Goal: Check status: Check status

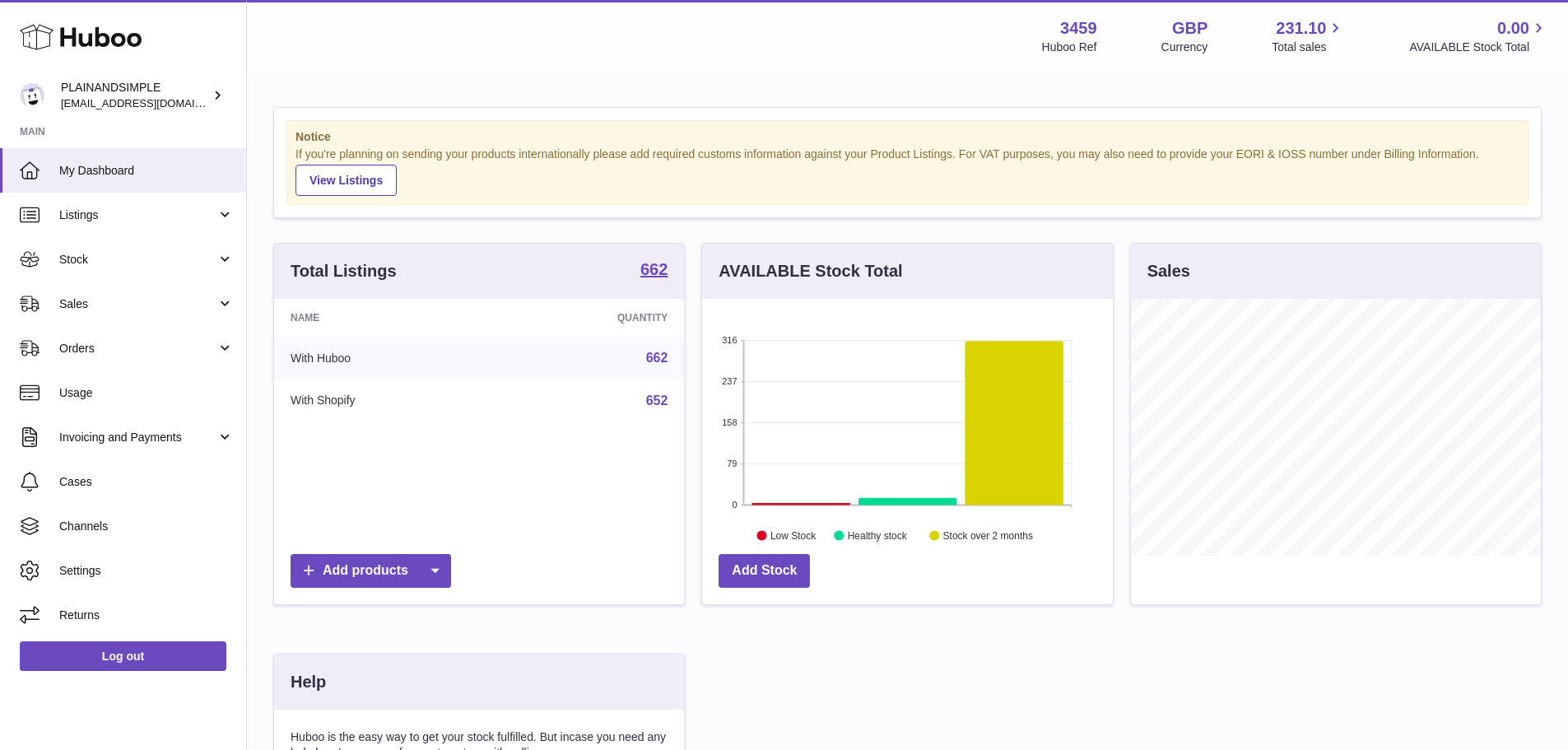
scroll to position [256, 411]
click at [172, 318] on link "Sales" at bounding box center [123, 303] width 246 height 44
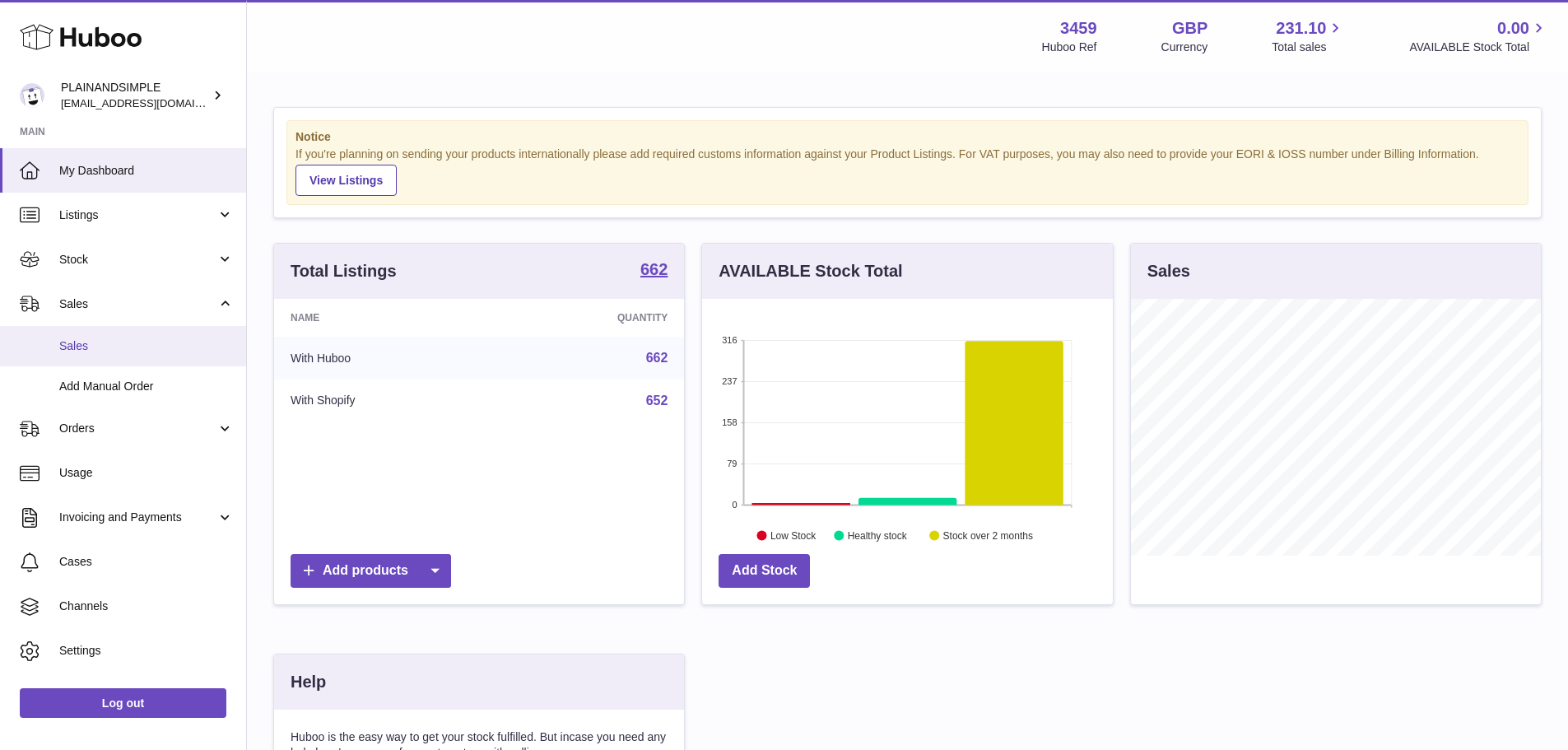
click at [182, 353] on span "Sales" at bounding box center [146, 346] width 174 height 15
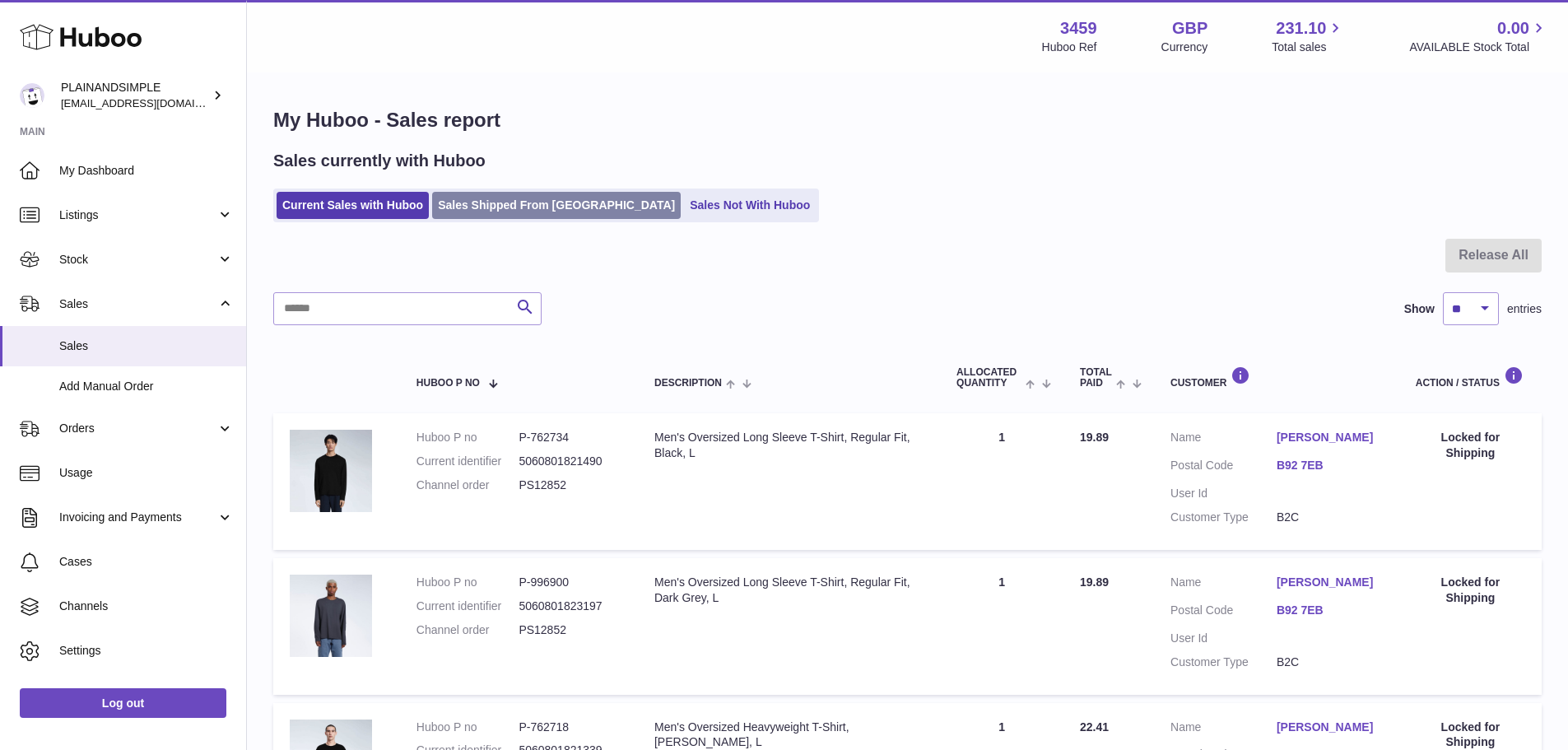
click at [536, 200] on link "Sales Shipped From [GEOGRAPHIC_DATA]" at bounding box center [556, 205] width 248 height 27
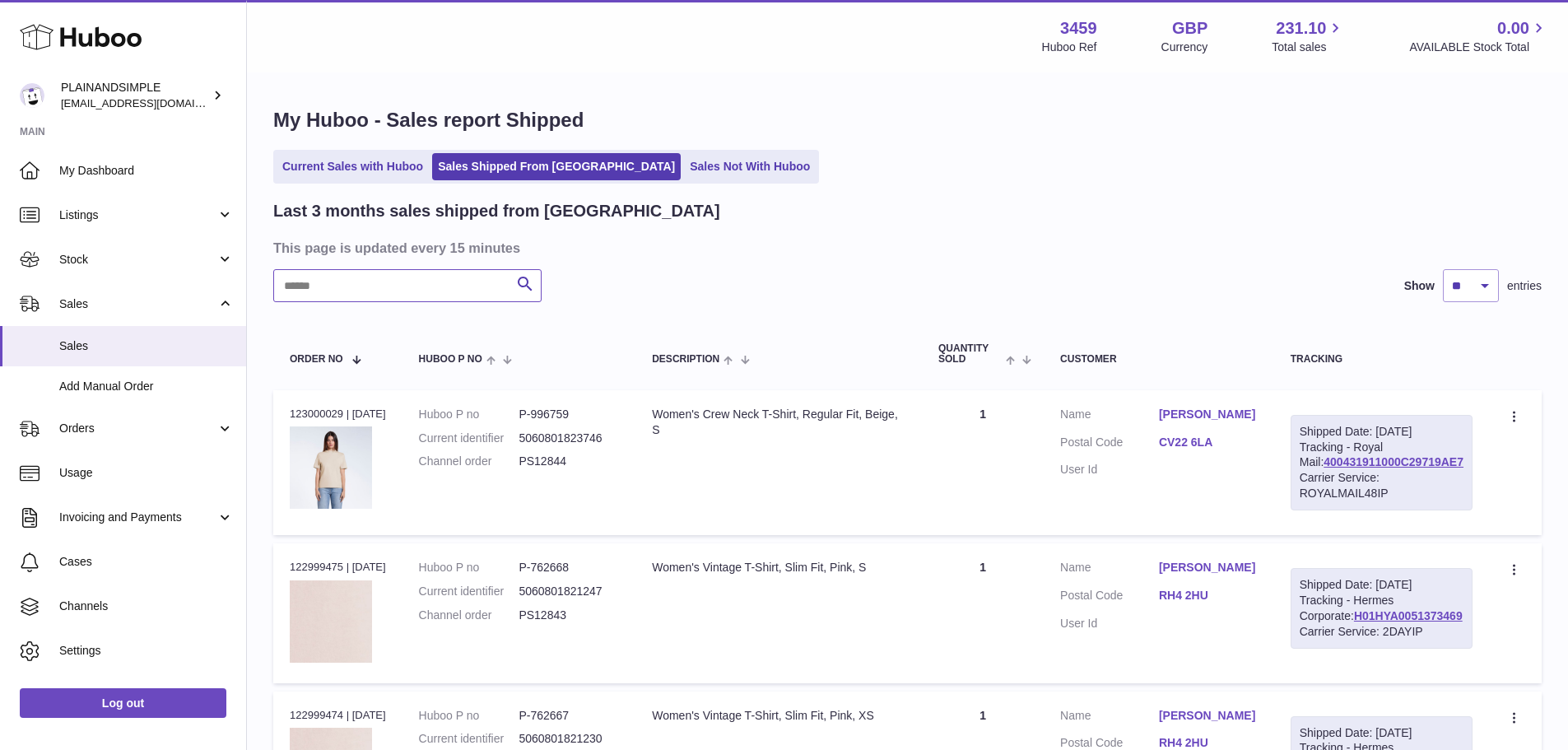
click at [424, 292] on input "text" at bounding box center [407, 285] width 268 height 32
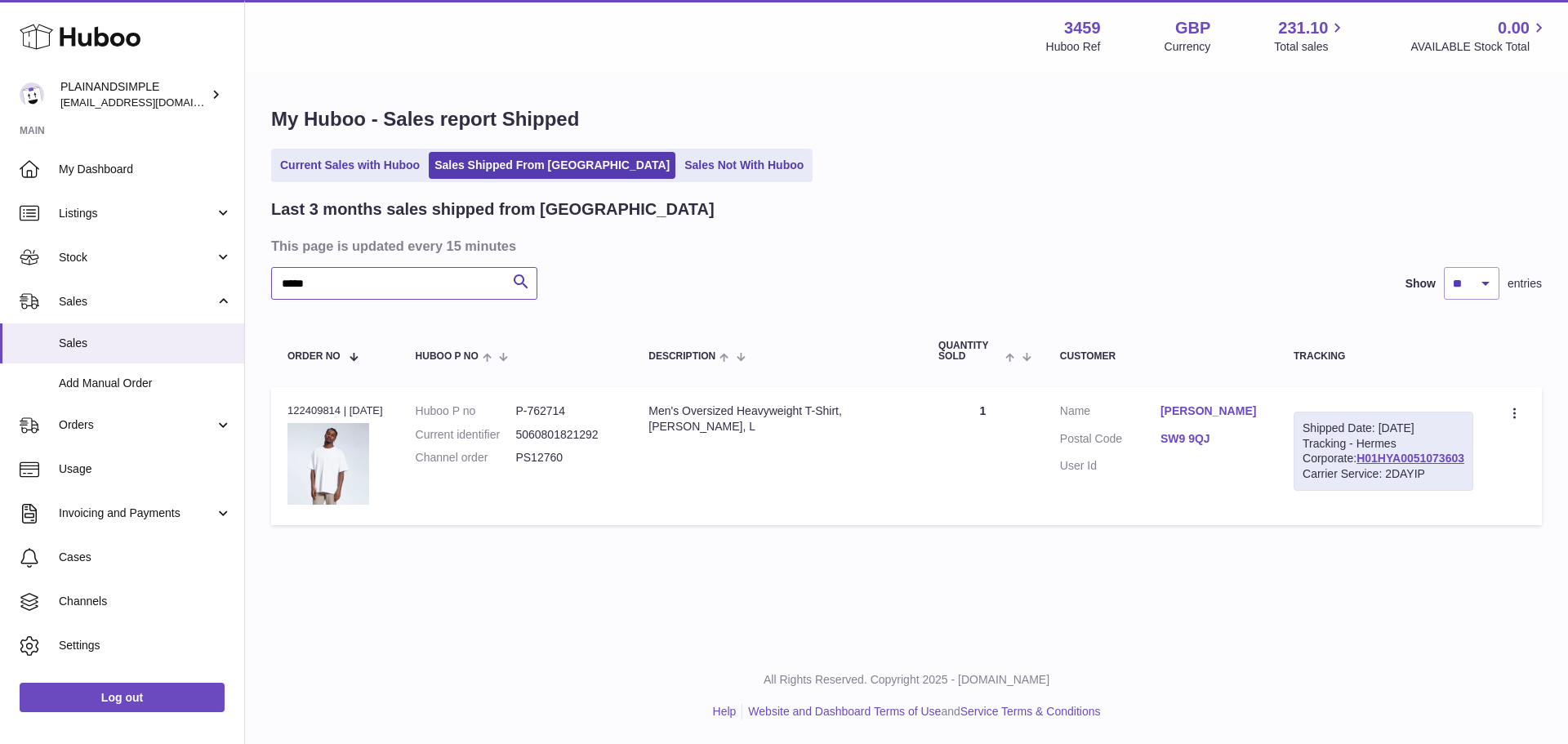
type input "*****"
